Goal: Task Accomplishment & Management: Manage account settings

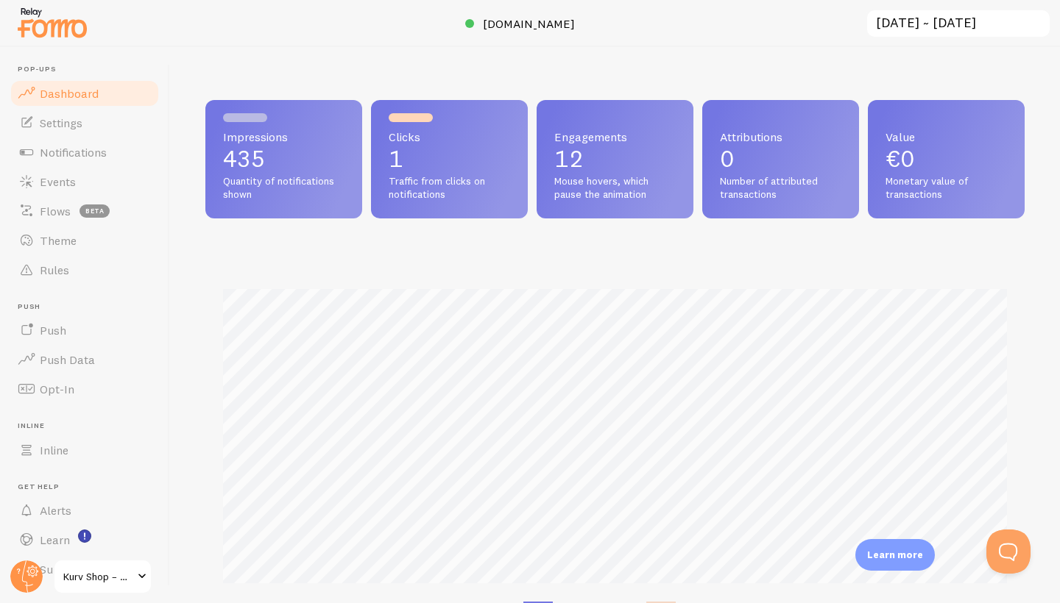
scroll to position [386, 819]
click at [85, 152] on span "Notifications" at bounding box center [73, 152] width 67 height 15
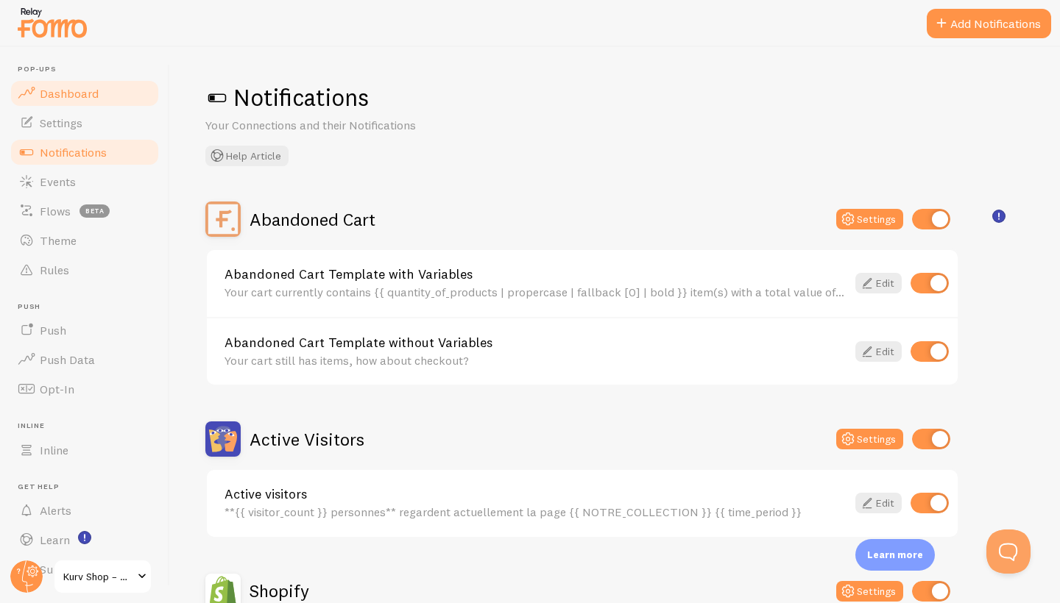
click at [65, 93] on span "Dashboard" at bounding box center [69, 93] width 59 height 15
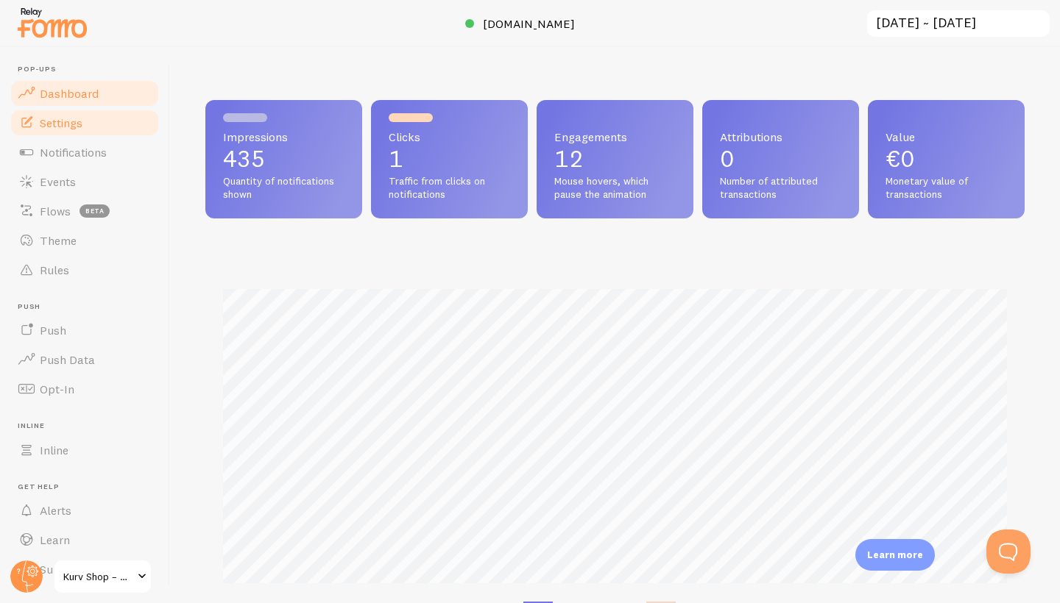
click at [65, 129] on span "Settings" at bounding box center [61, 123] width 43 height 15
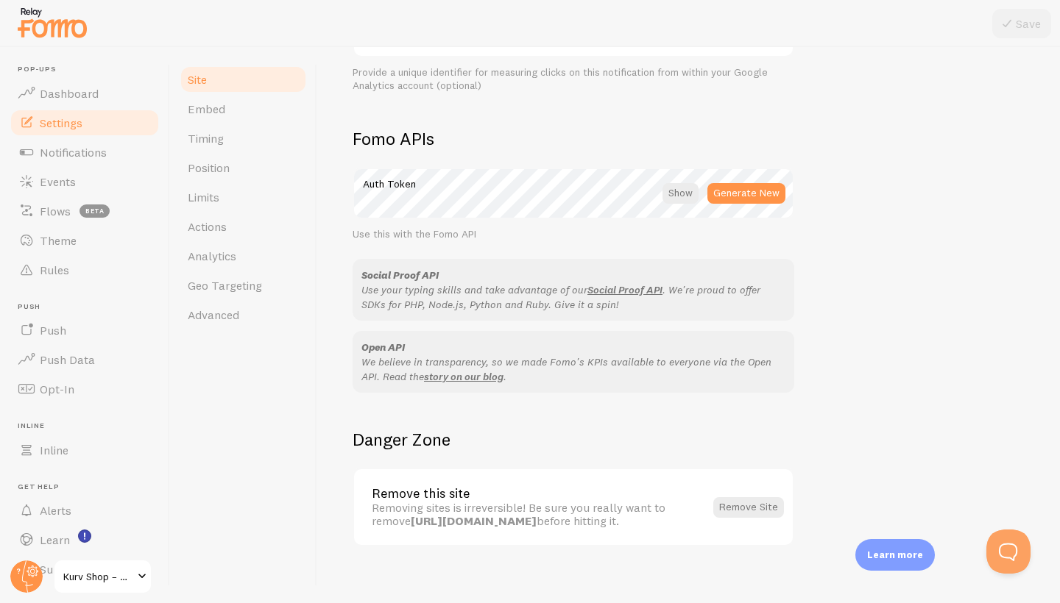
scroll to position [771, 0]
click at [230, 114] on link "Embed" at bounding box center [243, 108] width 129 height 29
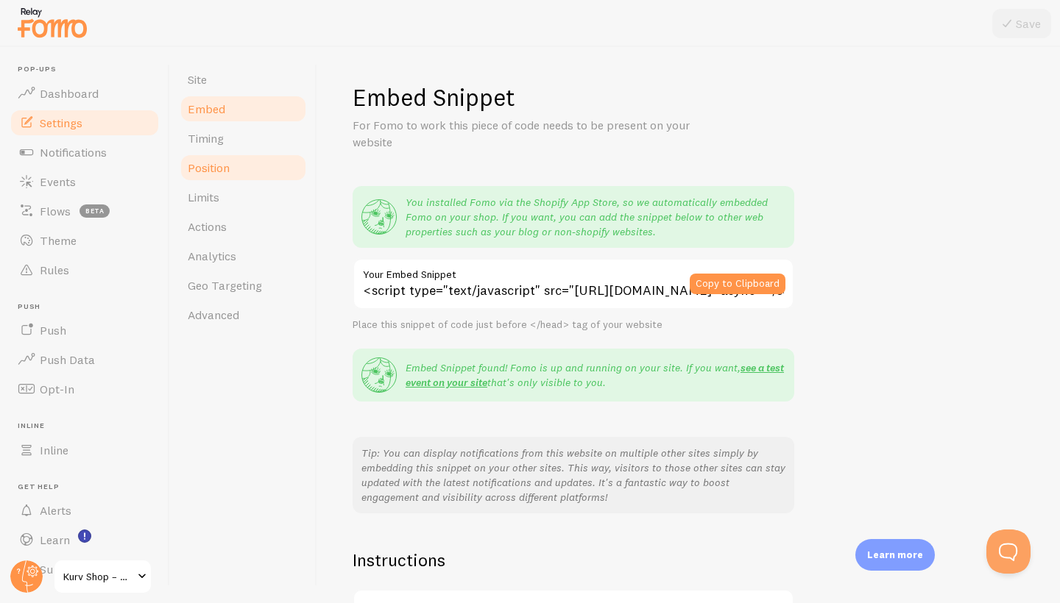
click at [226, 174] on span "Position" at bounding box center [209, 167] width 42 height 15
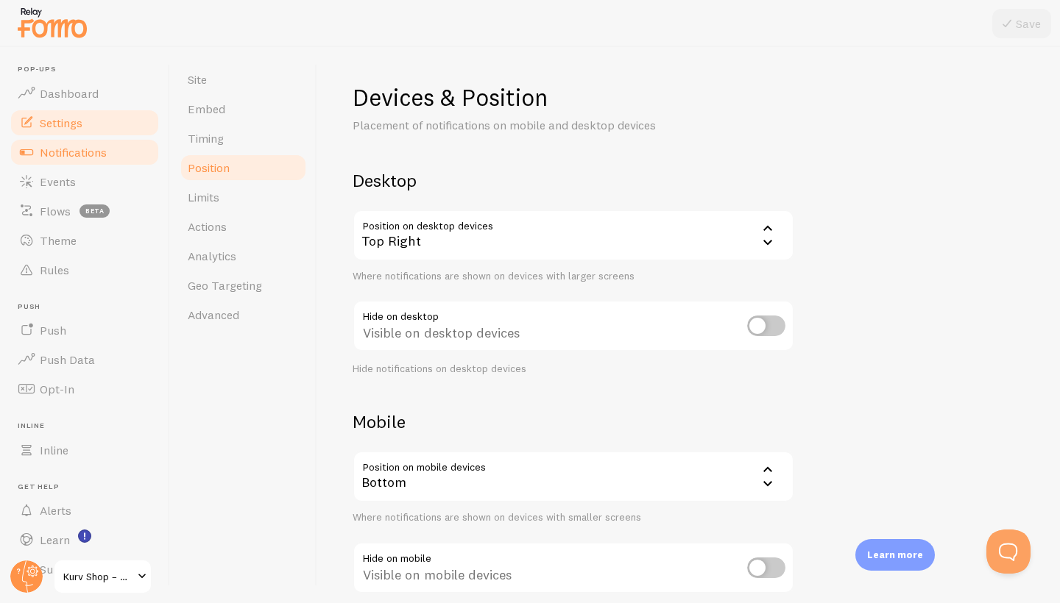
click at [72, 152] on span "Notifications" at bounding box center [73, 152] width 67 height 15
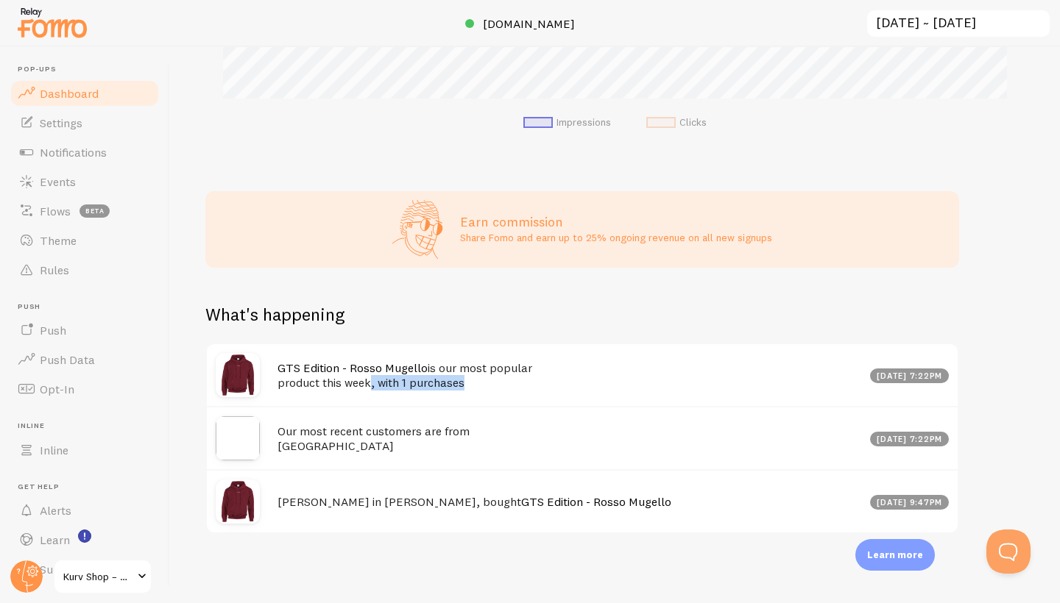
drag, startPoint x: 374, startPoint y: 382, endPoint x: 485, endPoint y: 380, distance: 111.1
click at [485, 380] on h4 "GTS Edition - Rosso Mugello is our most popular product this week, with 1 purch…" at bounding box center [569, 376] width 584 height 30
click at [492, 377] on h4 "GTS Edition - Rosso Mugello is our most popular product this week, with 1 purch…" at bounding box center [569, 376] width 584 height 30
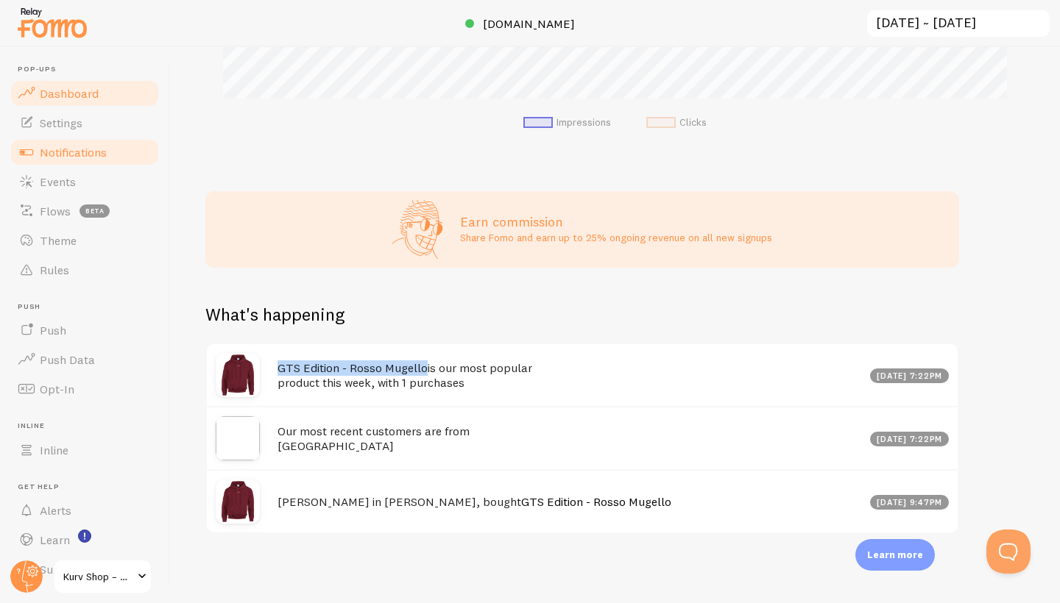
click at [67, 148] on span "Notifications" at bounding box center [73, 152] width 67 height 15
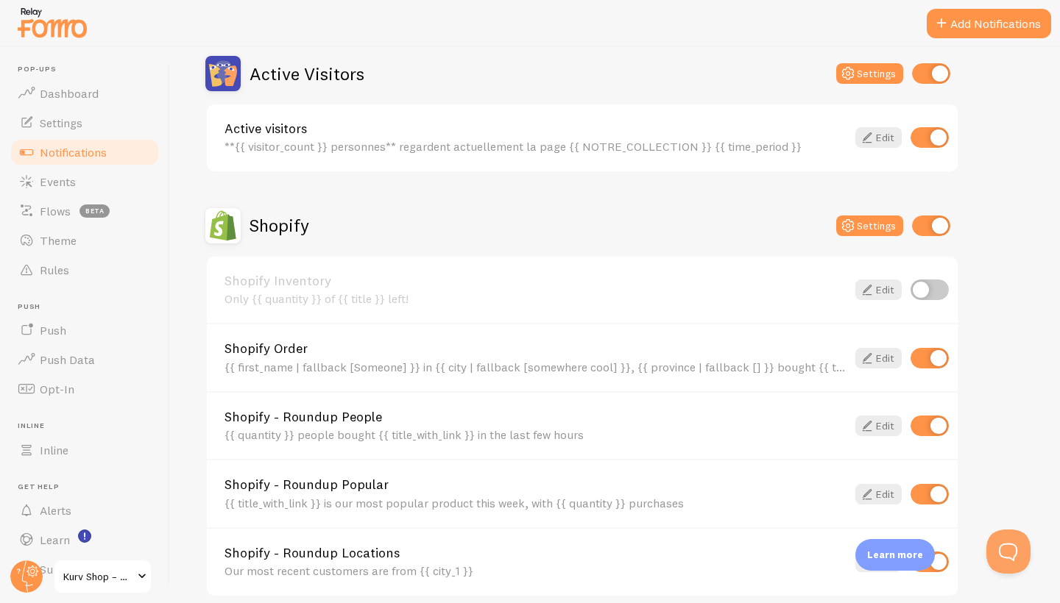
scroll to position [454, 0]
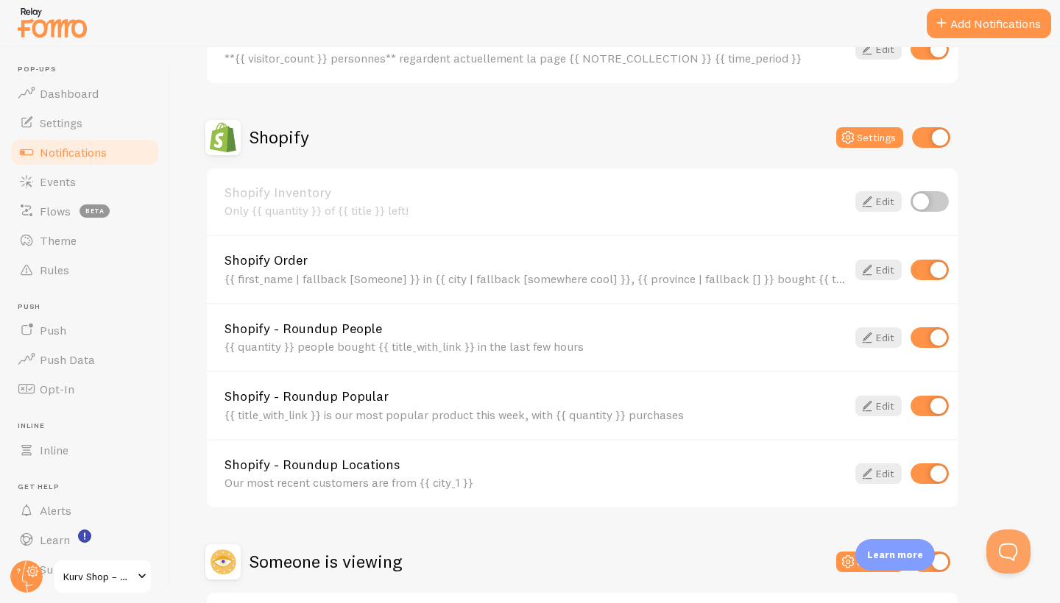
click at [436, 272] on div "{{ first_name | fallback [Someone] }} in {{ city | fallback [somewhere cool] }}…" at bounding box center [535, 278] width 622 height 13
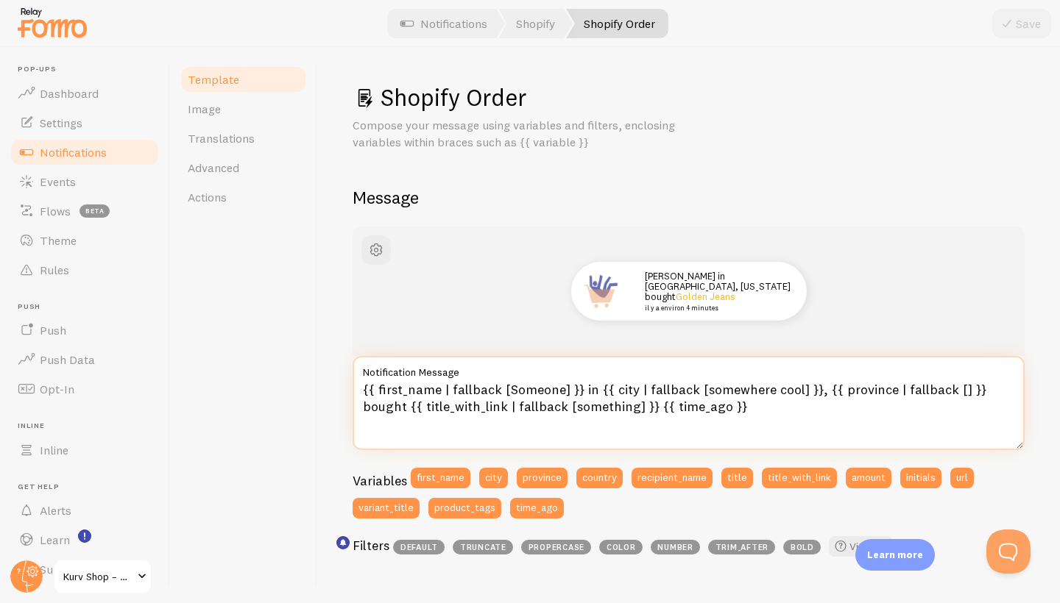
click at [989, 389] on textarea "{{ first_name | fallback [Someone] }} in {{ city | fallback [somewhere cool] }}…" at bounding box center [688, 403] width 672 height 94
drag, startPoint x: 374, startPoint y: 386, endPoint x: 592, endPoint y: 383, distance: 217.8
click at [592, 383] on textarea "{{ first_name | fallback [Someone] }} in {{ city | fallback [somewhere cool] }}…" at bounding box center [688, 403] width 672 height 94
click at [617, 387] on textarea "{{ first_name | fallback [Someone] }} in {{ city | fallback [somewhere cool] }}…" at bounding box center [688, 403] width 672 height 94
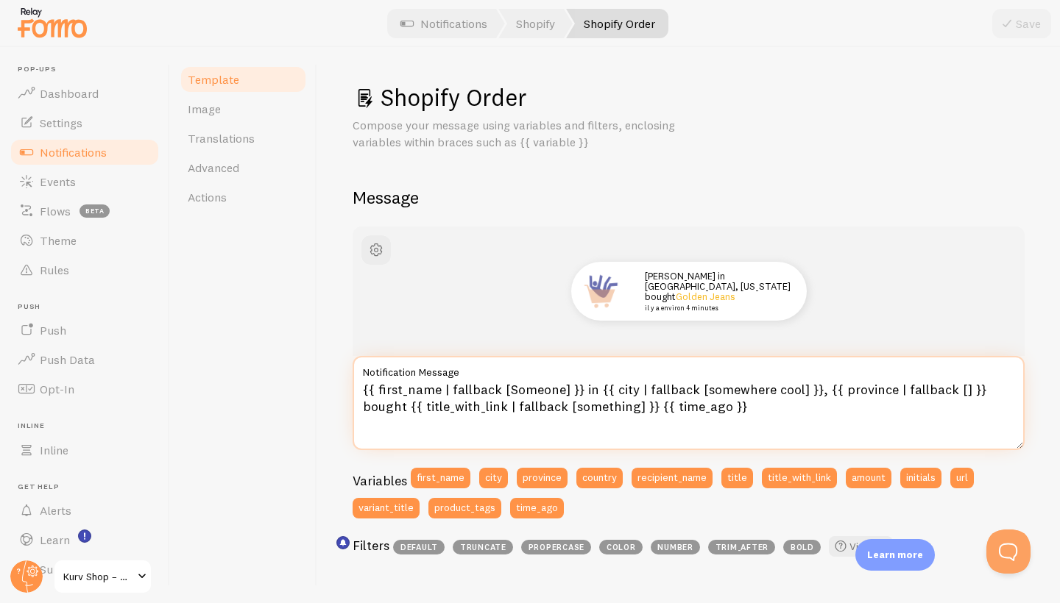
drag, startPoint x: 698, startPoint y: 388, endPoint x: 793, endPoint y: 388, distance: 95.7
click at [793, 388] on textarea "{{ first_name | fallback [Someone] }} in {{ city | fallback [somewhere cool] }}…" at bounding box center [688, 403] width 672 height 94
drag, startPoint x: 974, startPoint y: 386, endPoint x: 982, endPoint y: 409, distance: 24.2
click at [982, 409] on textarea "{{ first_name | fallback [Someone] }} in {{ city | fallback [somewhere cool] }}…" at bounding box center [688, 403] width 672 height 94
click at [976, 409] on textarea "{{ first_name | fallback [Someone] }} in {{ city | fallback [somewhere cool] }}…" at bounding box center [688, 403] width 672 height 94
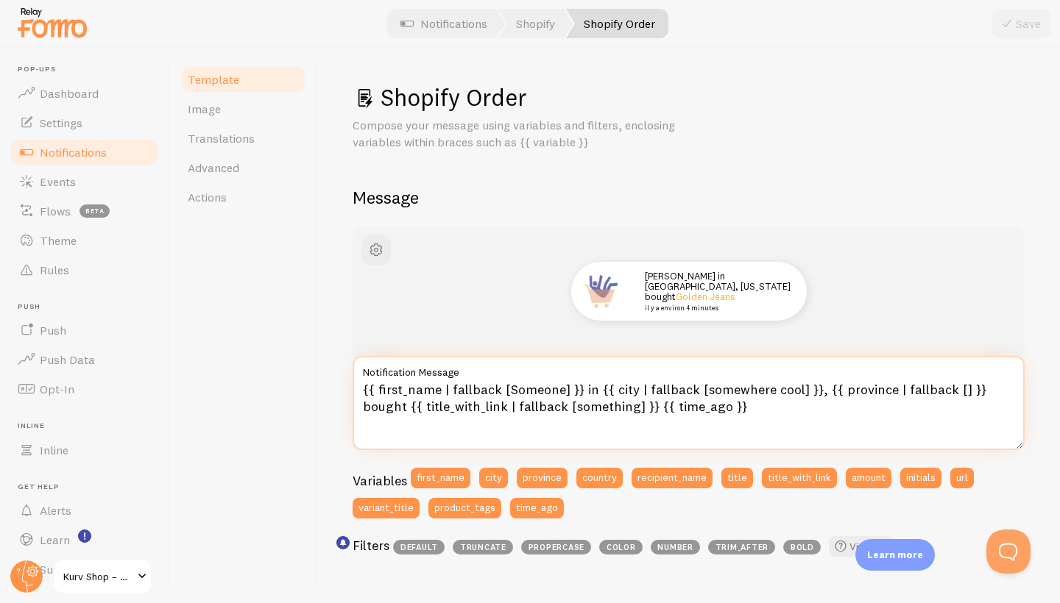
drag, startPoint x: 968, startPoint y: 387, endPoint x: 986, endPoint y: 406, distance: 26.0
click at [986, 406] on textarea "{{ first_name | fallback [Someone] }} in {{ city | fallback [somewhere cool] }}…" at bounding box center [688, 403] width 672 height 94
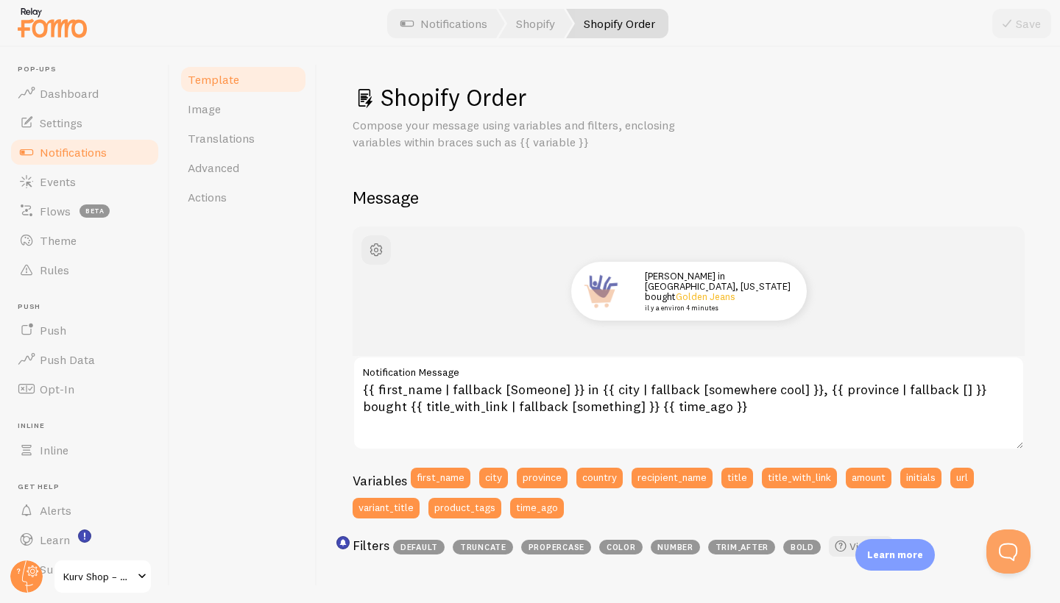
click at [317, 428] on div "Shopify Order Compose your message using variables and filters, enclosing varia…" at bounding box center [688, 325] width 742 height 556
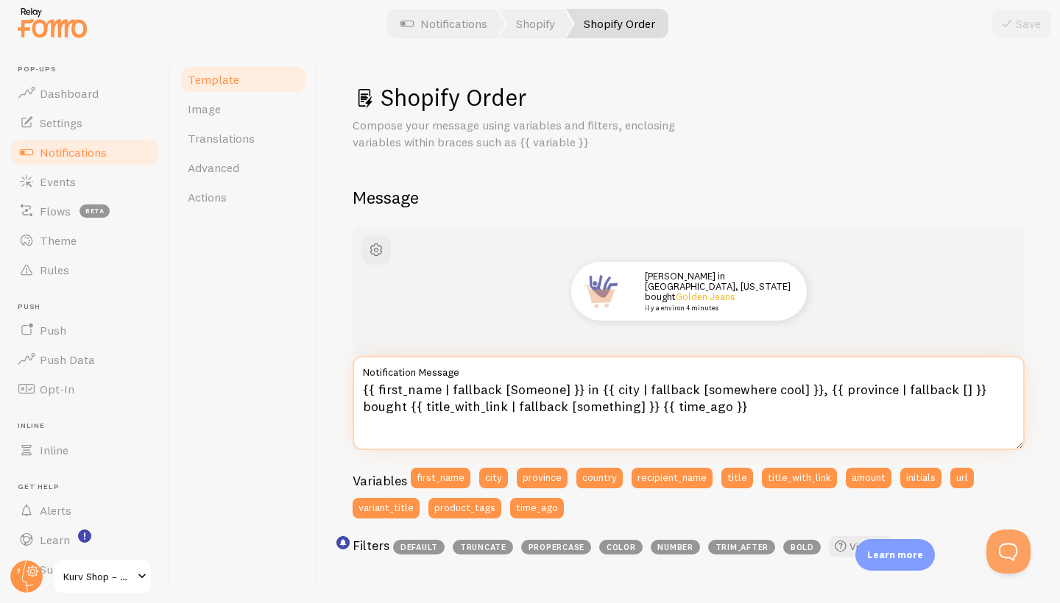
click at [528, 388] on textarea "{{ first_name | fallback [Someone] }} in {{ city | fallback [somewhere cool] }}…" at bounding box center [688, 403] width 672 height 94
drag, startPoint x: 523, startPoint y: 407, endPoint x: 586, endPoint y: 413, distance: 62.8
click at [586, 413] on textarea "{{ first_name | fallback [Someone] }} in {{ city | fallback [somewhere cool] }}…" at bounding box center [688, 403] width 672 height 94
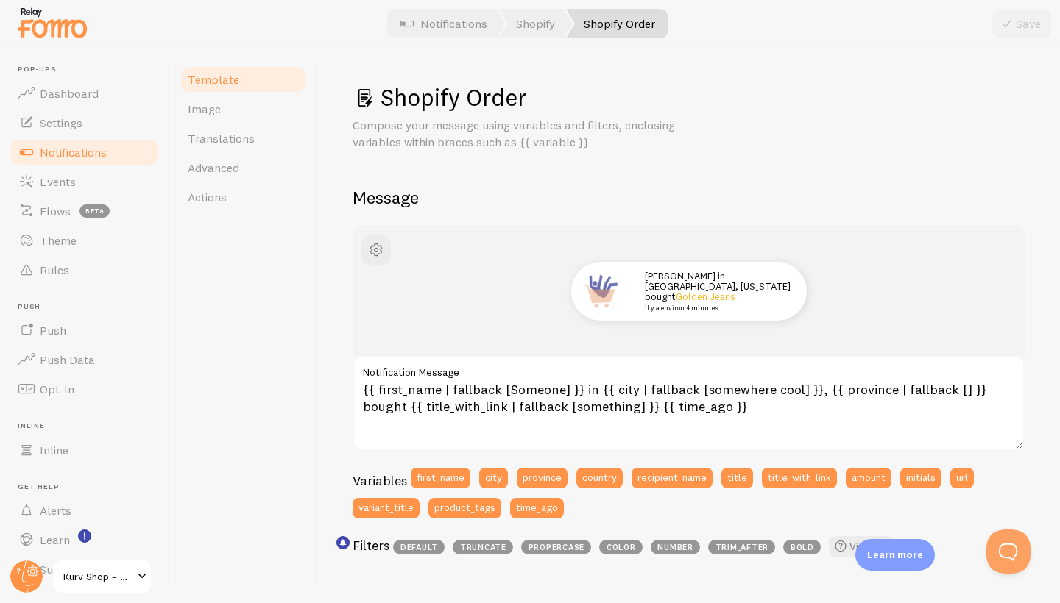
click at [263, 398] on div "Template Image Translations Advanced Actions" at bounding box center [243, 325] width 147 height 556
click at [88, 153] on span "Notifications" at bounding box center [73, 152] width 67 height 15
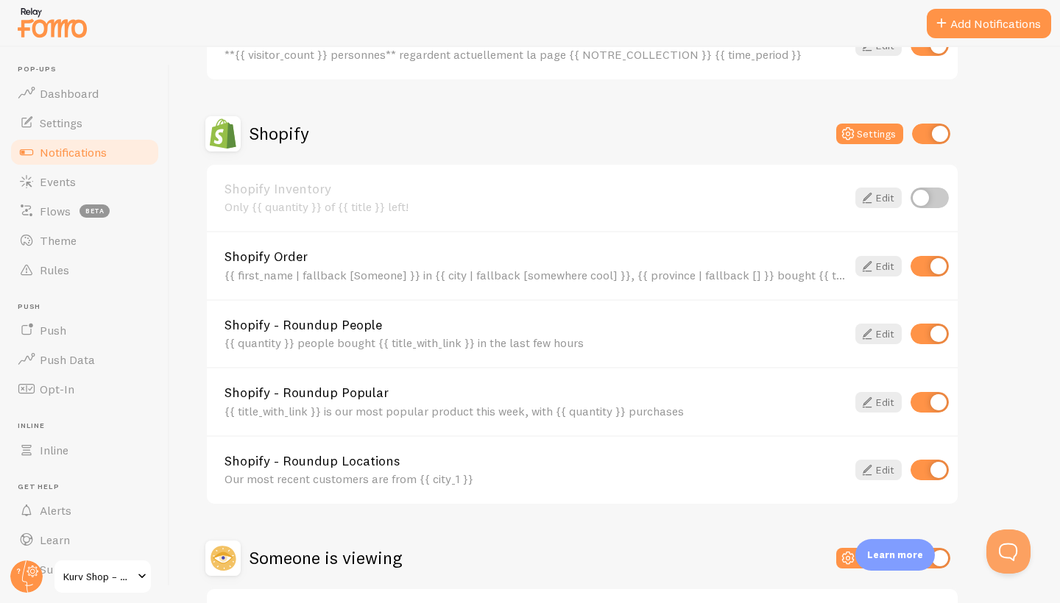
scroll to position [458, 0]
click at [876, 399] on link "Edit" at bounding box center [878, 402] width 46 height 21
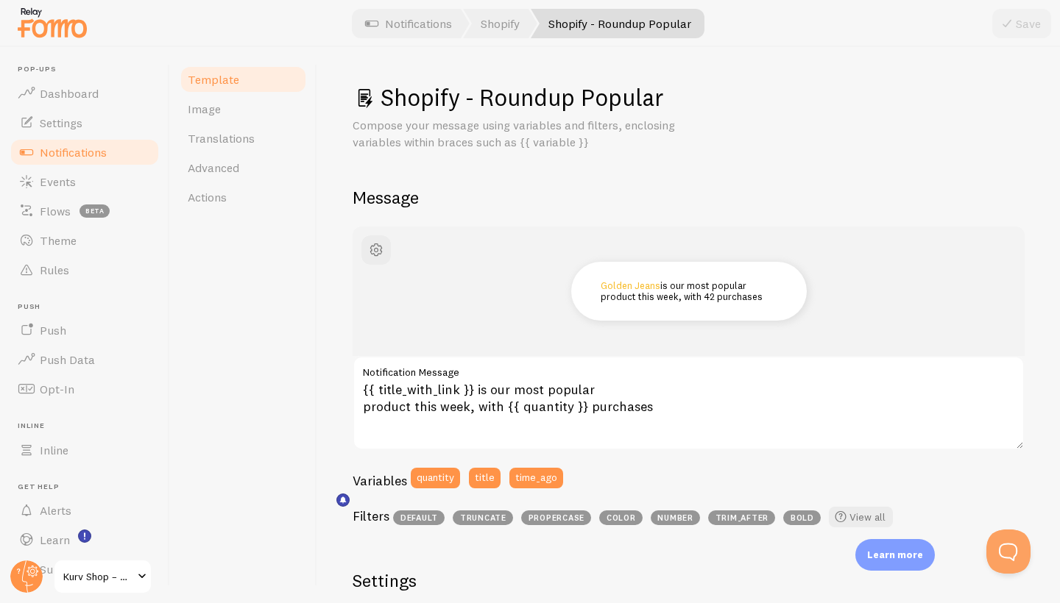
scroll to position [23, 0]
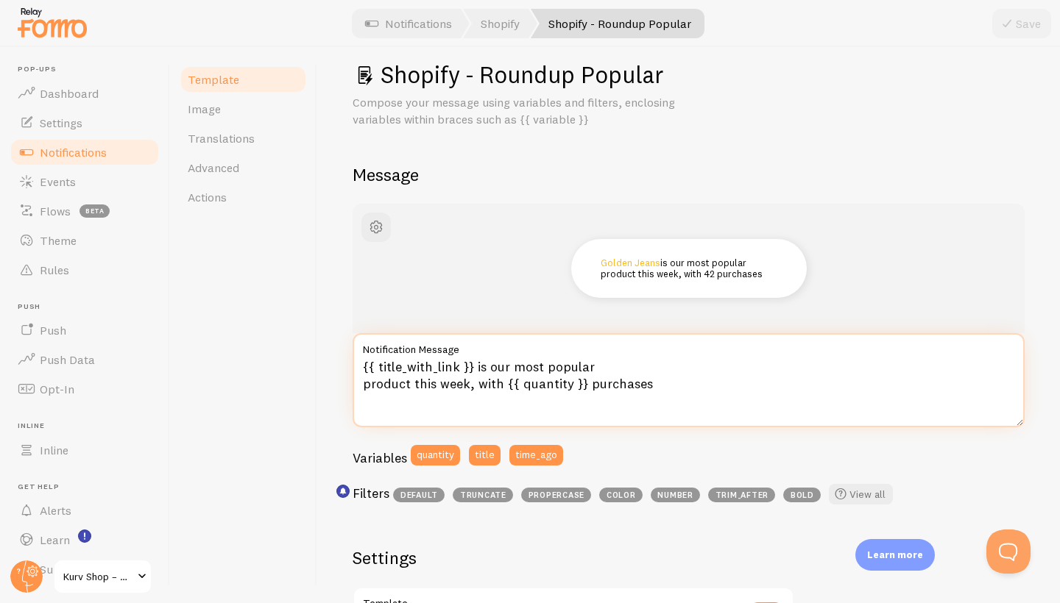
drag, startPoint x: 478, startPoint y: 383, endPoint x: 734, endPoint y: 378, distance: 256.1
click at [733, 378] on textarea "{{ title_with_link }} is our most popular product this week, with {{ quantity }…" at bounding box center [688, 380] width 672 height 94
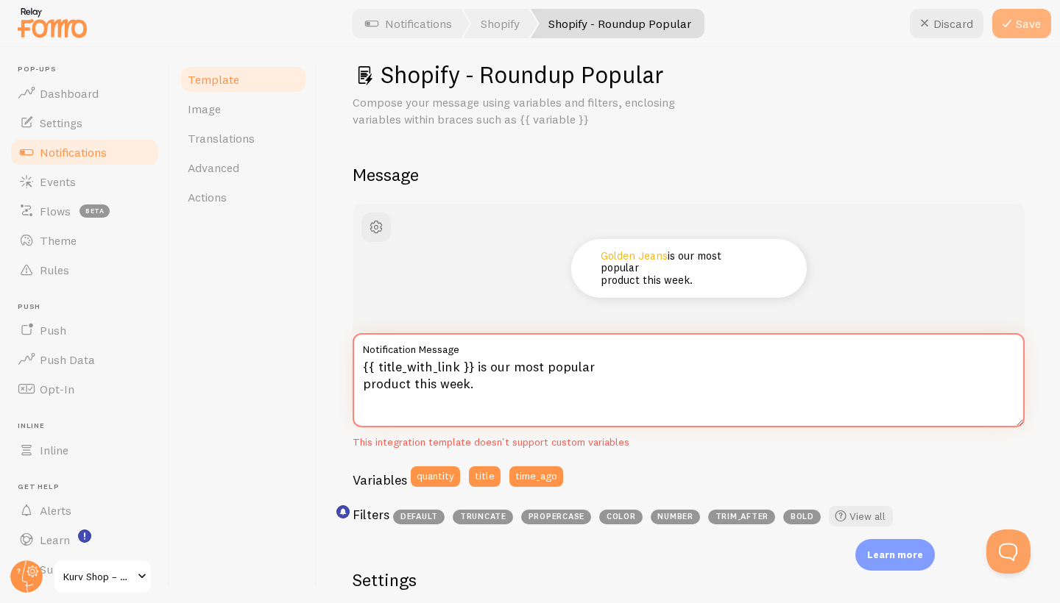
type textarea "{{ title_with_link }} is our most popular product this week."
click at [1013, 29] on icon at bounding box center [1007, 24] width 18 height 18
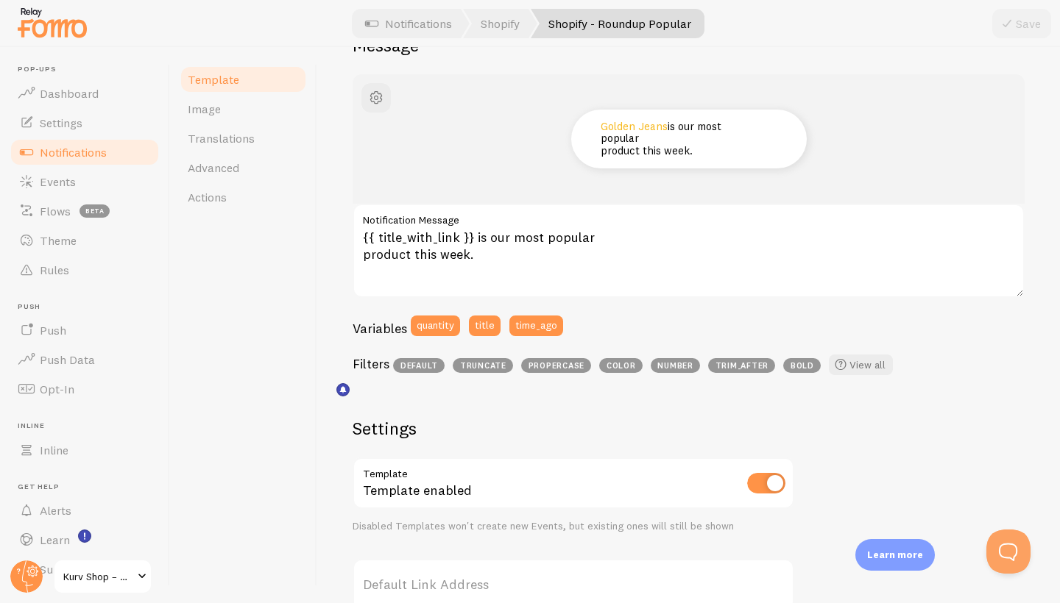
scroll to position [86, 0]
